Goal: Transaction & Acquisition: Purchase product/service

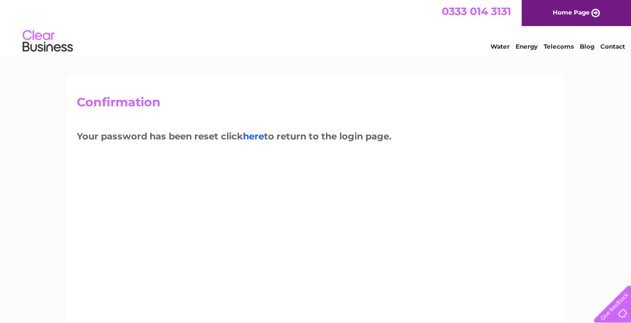
click at [264, 135] on link "here" at bounding box center [253, 136] width 21 height 11
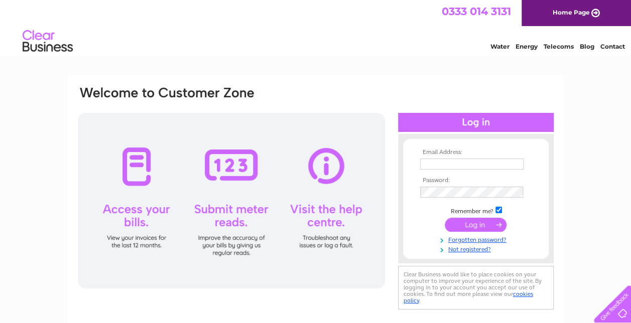
click at [433, 168] on input "text" at bounding box center [471, 164] width 103 height 11
type input "info@angel-homes.co.uk"
click at [474, 227] on input "submit" at bounding box center [475, 225] width 62 height 14
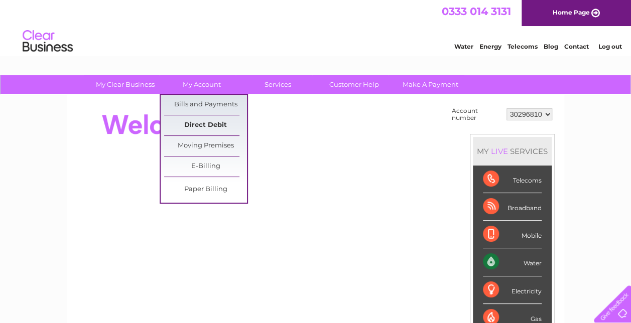
click at [209, 124] on link "Direct Debit" at bounding box center [205, 125] width 83 height 20
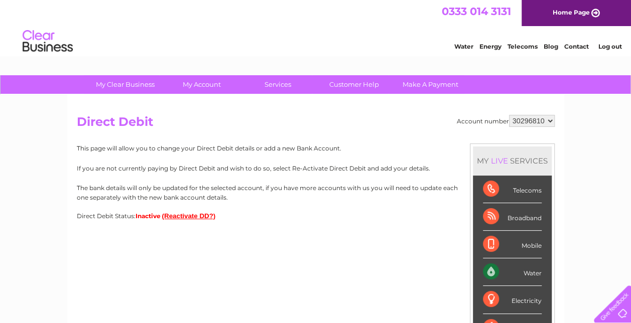
click at [181, 216] on button "(Reactivate DD?)" at bounding box center [189, 216] width 54 height 8
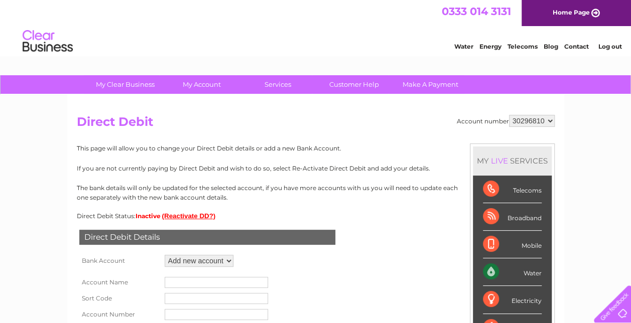
click at [186, 266] on select "Add new account ****3042" at bounding box center [199, 261] width 69 height 12
click at [165, 255] on select "Add new account ****3042" at bounding box center [199, 261] width 69 height 12
click at [221, 282] on input "text" at bounding box center [216, 282] width 103 height 11
type input "Angel Finance (Scotland) Ltd"
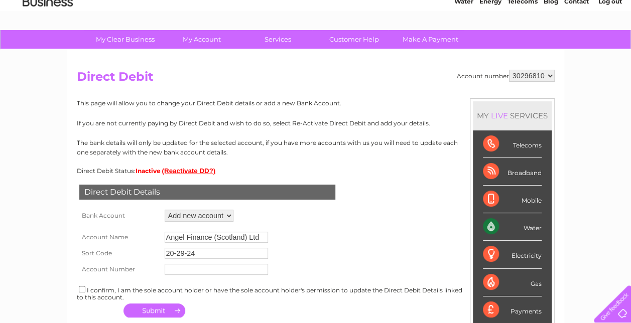
scroll to position [46, 0]
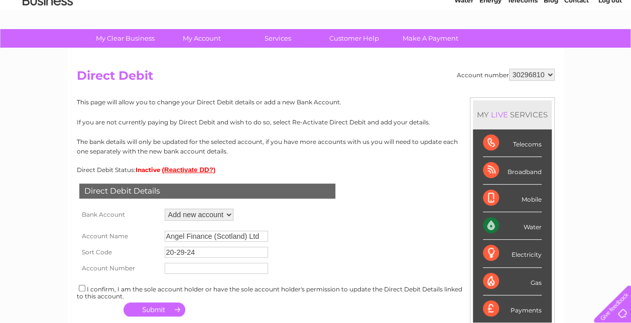
type input "20-29-24"
click at [245, 271] on input "text" at bounding box center [216, 268] width 103 height 11
type input "63395243"
click at [81, 294] on div "I confirm, I am the sole account holder or have the sole account holder's permi…" at bounding box center [316, 291] width 478 height 17
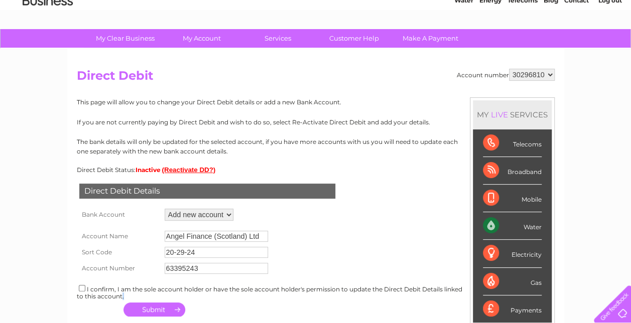
click at [81, 287] on input "checkbox" at bounding box center [82, 288] width 7 height 7
checkbox input "true"
click at [162, 309] on button "button" at bounding box center [154, 310] width 62 height 14
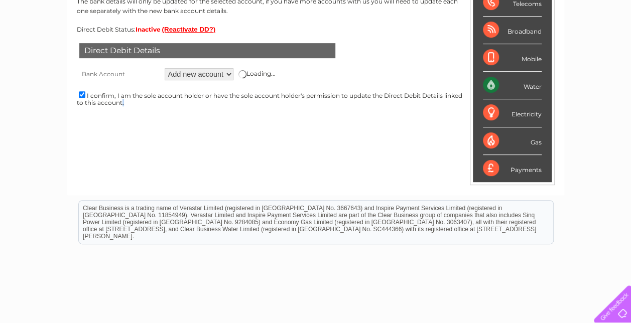
scroll to position [190, 0]
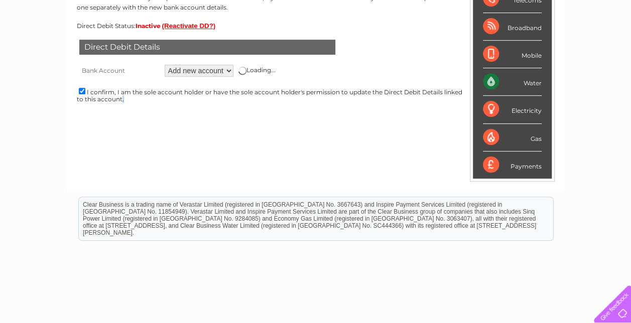
click at [201, 71] on select "Add new account ****3042" at bounding box center [199, 71] width 69 height 12
click at [165, 65] on select "Add new account ****3042" at bounding box center [199, 71] width 69 height 12
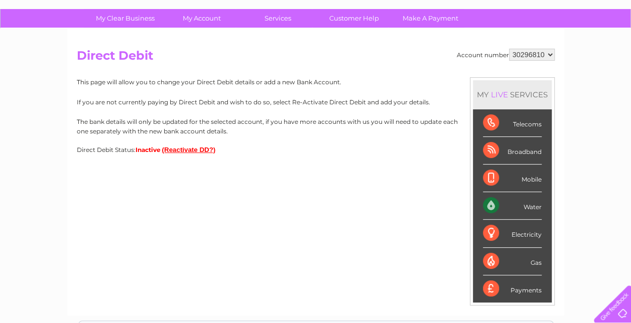
scroll to position [64, 0]
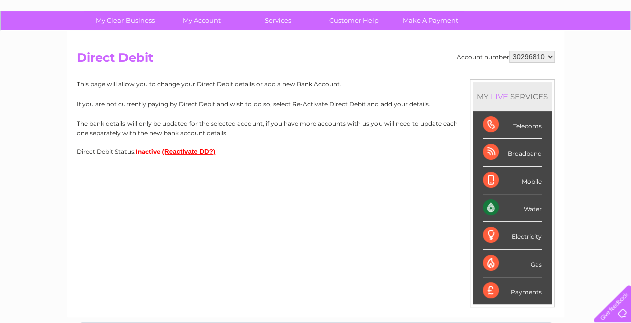
click at [180, 152] on button "(Reactivate DD?)" at bounding box center [189, 152] width 54 height 8
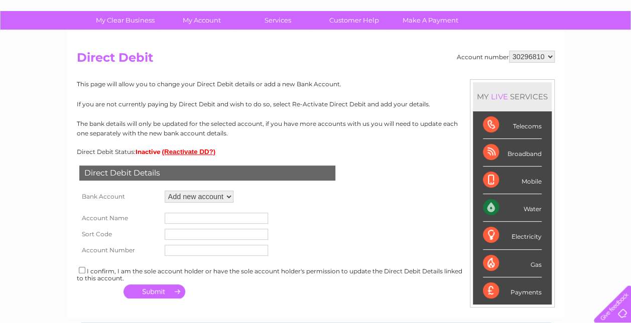
click at [201, 216] on input "text" at bounding box center [216, 218] width 103 height 11
type input "Angel Finance (Scotland) Ltd"
type input "20-29-24"
type input "63395243"
click at [82, 270] on input "checkbox" at bounding box center [82, 270] width 7 height 7
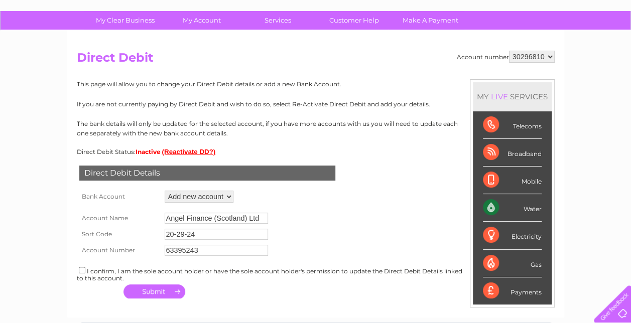
checkbox input "true"
click at [150, 292] on button "button" at bounding box center [154, 291] width 62 height 14
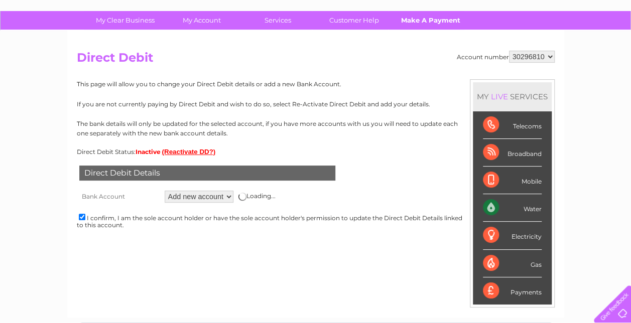
click at [428, 23] on link "Make A Payment" at bounding box center [430, 20] width 83 height 19
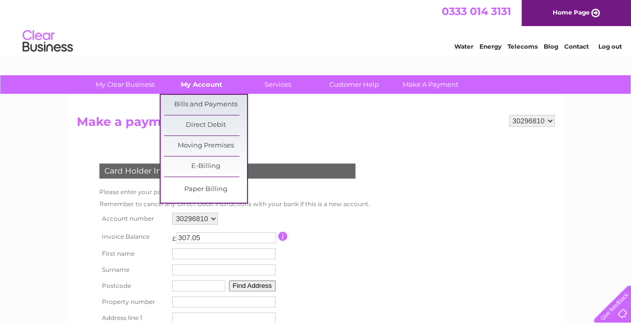
click at [207, 79] on link "My Account" at bounding box center [201, 84] width 83 height 19
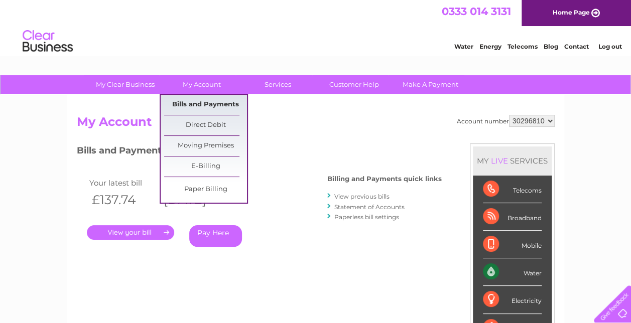
click at [224, 107] on link "Bills and Payments" at bounding box center [205, 105] width 83 height 20
click at [204, 99] on link "Bills and Payments" at bounding box center [205, 105] width 83 height 20
click at [214, 107] on link "Bills and Payments" at bounding box center [205, 105] width 83 height 20
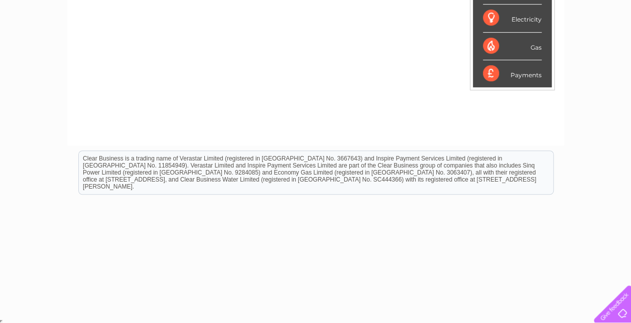
scroll to position [163, 0]
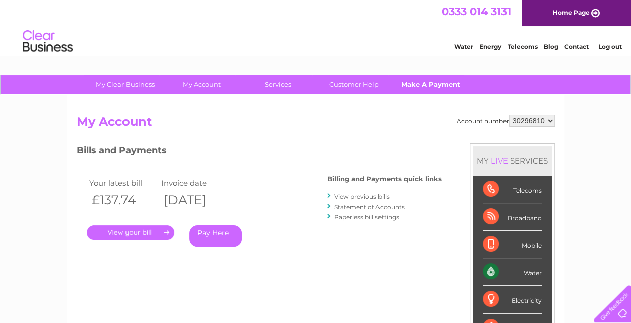
click at [412, 84] on link "Make A Payment" at bounding box center [430, 84] width 83 height 19
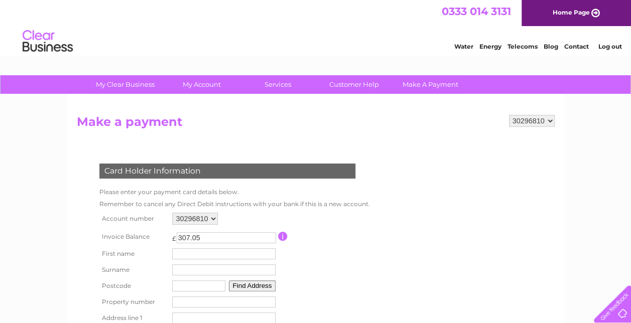
click at [208, 254] on input "text" at bounding box center [223, 253] width 103 height 11
type input "Laura"
type input "Simpson"
type input "G75 9DL"
click at [191, 304] on input "number" at bounding box center [223, 301] width 103 height 11
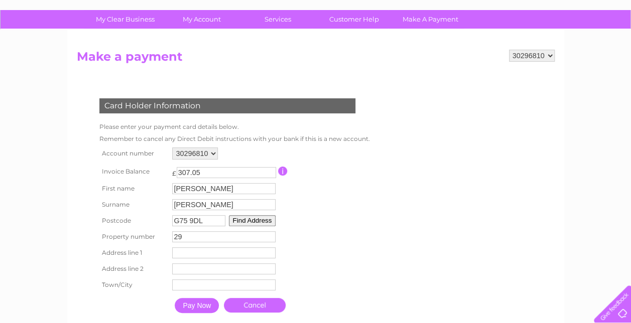
scroll to position [66, 0]
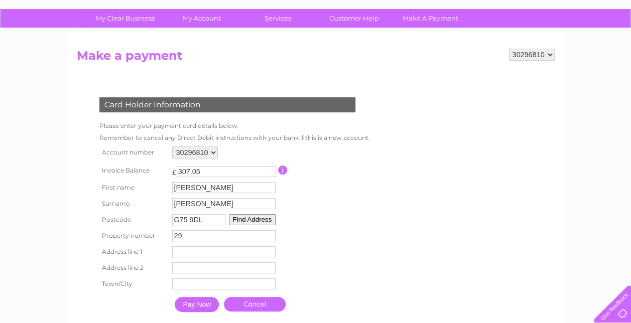
type input "29"
click at [184, 252] on input "text" at bounding box center [225, 252] width 104 height 12
type input "d"
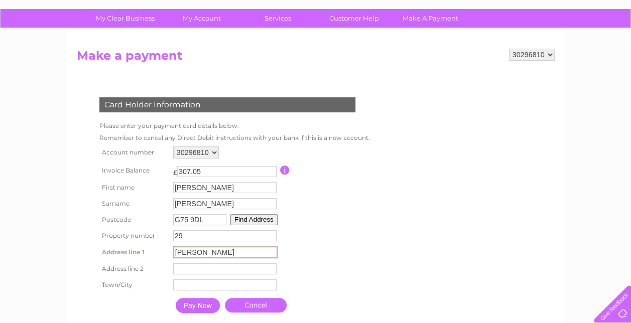
type input "Dale Lane"
click at [209, 287] on input "text" at bounding box center [225, 284] width 104 height 12
type input "East Kilbride"
click at [198, 311] on input "Pay Now" at bounding box center [198, 305] width 44 height 15
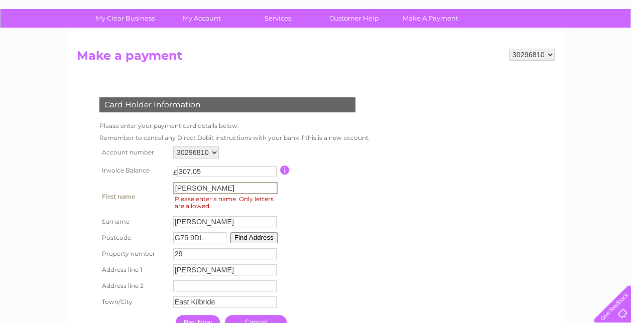
click at [214, 189] on input "Laura" at bounding box center [225, 188] width 104 height 12
type input "L"
click at [218, 190] on input "text" at bounding box center [225, 188] width 104 height 12
type input "l"
type input "Laura"
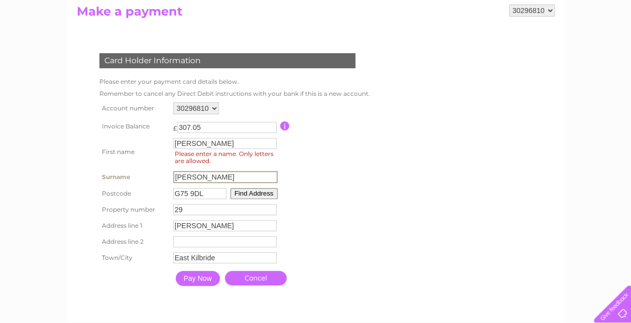
scroll to position [113, 0]
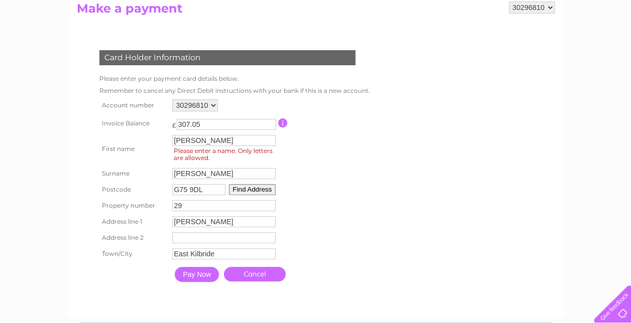
click at [195, 278] on input "Pay Now" at bounding box center [197, 274] width 44 height 15
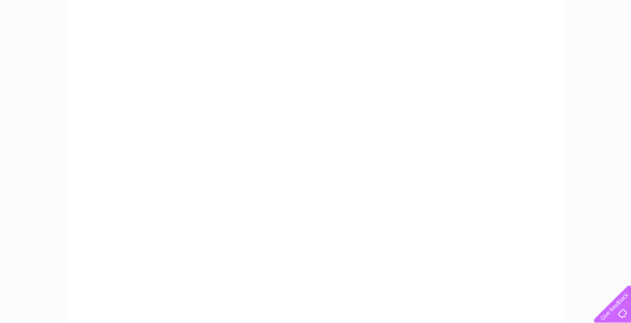
scroll to position [426, 0]
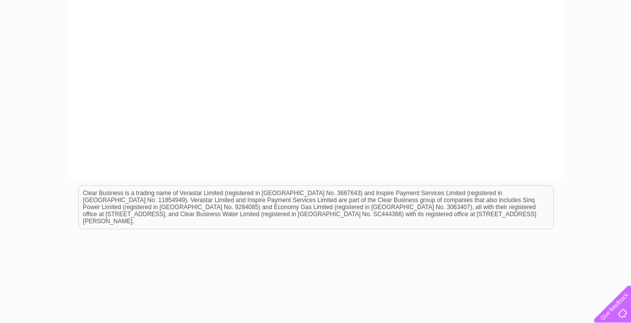
drag, startPoint x: 633, startPoint y: 183, endPoint x: 538, endPoint y: 39, distance: 172.1
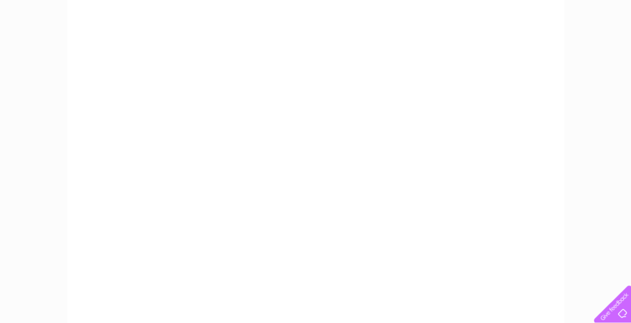
scroll to position [106, 0]
